Goal: Transaction & Acquisition: Purchase product/service

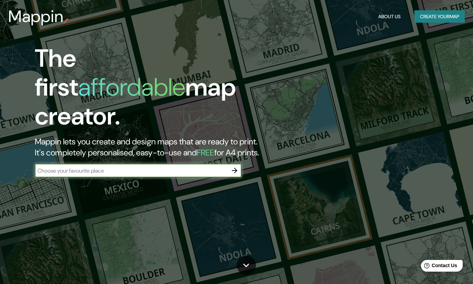
click at [60, 170] on div "​" at bounding box center [138, 171] width 207 height 15
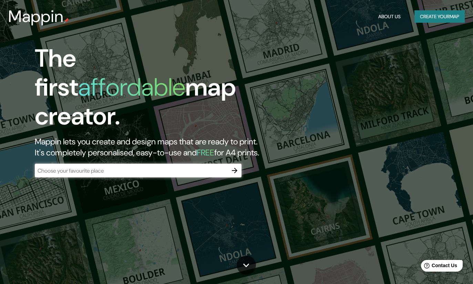
click at [226, 164] on div "​" at bounding box center [138, 171] width 207 height 14
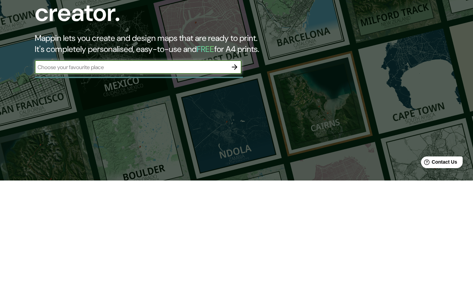
click at [234, 168] on icon "button" at bounding box center [235, 171] width 6 height 6
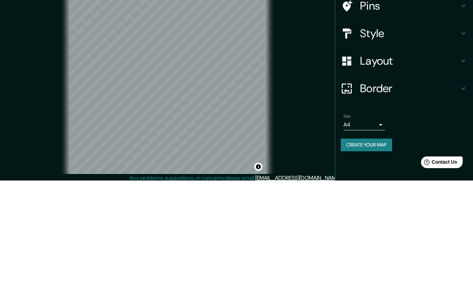
scroll to position [27, 0]
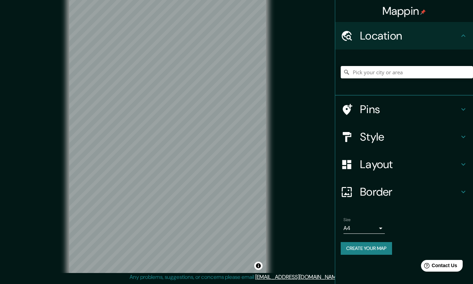
click at [459, 113] on icon at bounding box center [463, 109] width 8 height 8
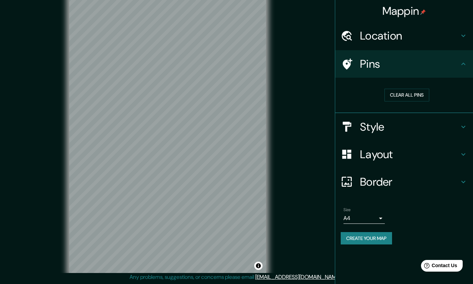
click at [454, 126] on h4 "Style" at bounding box center [409, 127] width 99 height 14
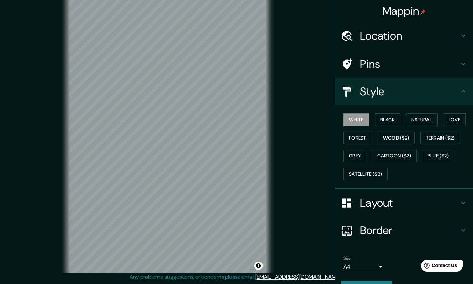
click at [394, 120] on button "Black" at bounding box center [388, 120] width 26 height 13
click at [428, 120] on button "Natural" at bounding box center [422, 120] width 32 height 13
click at [462, 116] on button "Love" at bounding box center [454, 120] width 23 height 13
click at [447, 138] on button "Terrain ($2)" at bounding box center [440, 138] width 40 height 13
click at [438, 154] on button "Blue ($2)" at bounding box center [438, 156] width 32 height 13
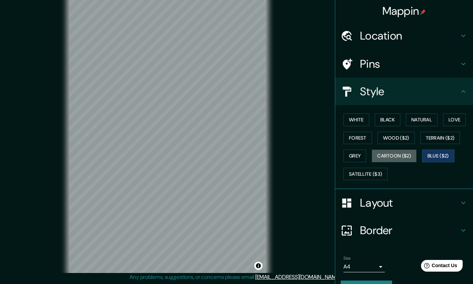
click at [402, 156] on button "Cartoon ($2)" at bounding box center [394, 156] width 45 height 13
click at [373, 171] on button "Satellite ($3)" at bounding box center [365, 174] width 44 height 13
click at [356, 160] on button "Grey" at bounding box center [354, 156] width 23 height 13
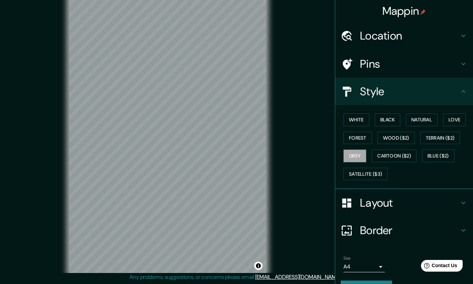
click at [400, 124] on button "Black" at bounding box center [388, 120] width 26 height 13
click at [391, 123] on button "Black" at bounding box center [388, 120] width 26 height 13
click at [363, 124] on button "White" at bounding box center [356, 120] width 26 height 13
click at [462, 88] on icon at bounding box center [463, 91] width 8 height 8
click at [471, 90] on div "Style" at bounding box center [404, 92] width 138 height 28
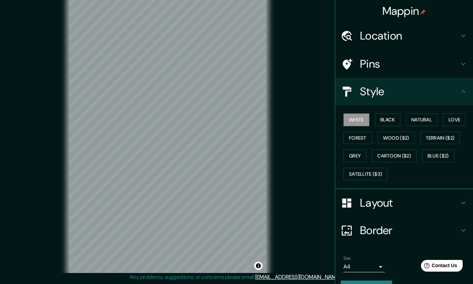
click at [471, 89] on div "Style" at bounding box center [404, 92] width 138 height 28
